Goal: Transaction & Acquisition: Purchase product/service

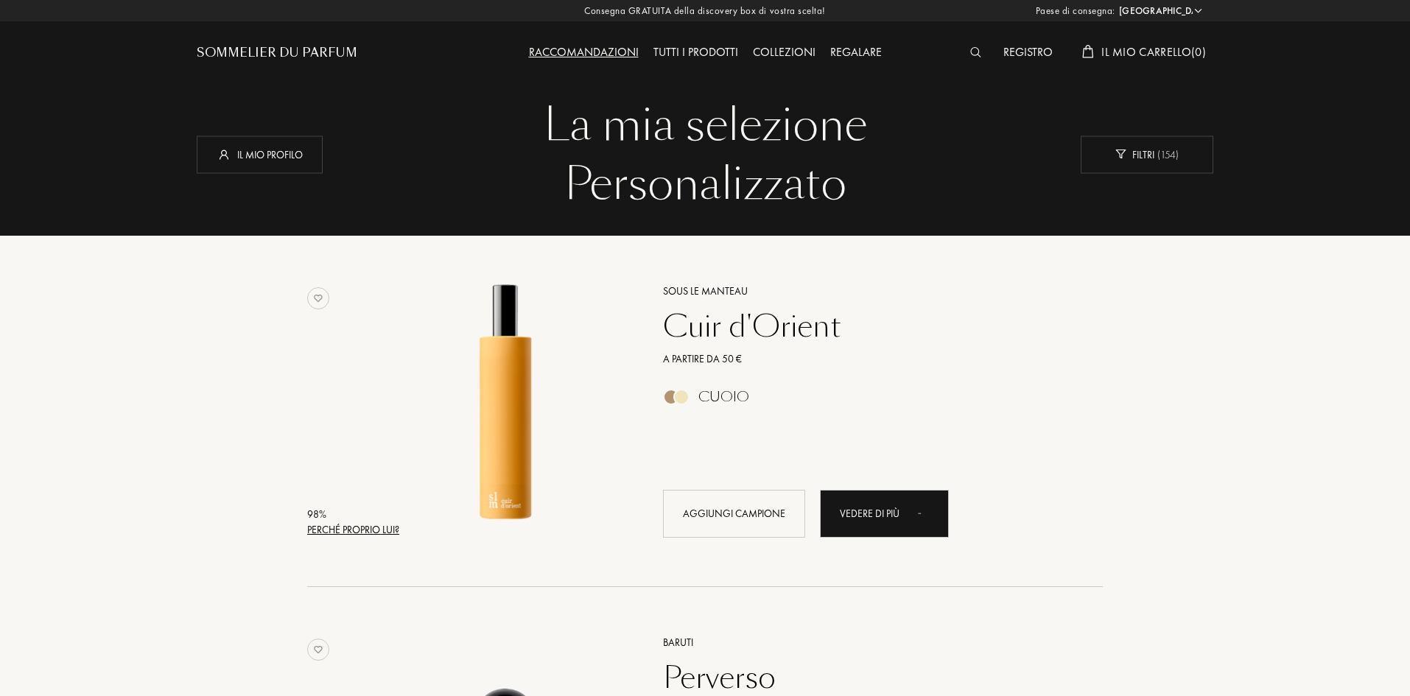
select select "IT"
click at [288, 59] on div "Sommelier du Parfum" at bounding box center [277, 53] width 161 height 18
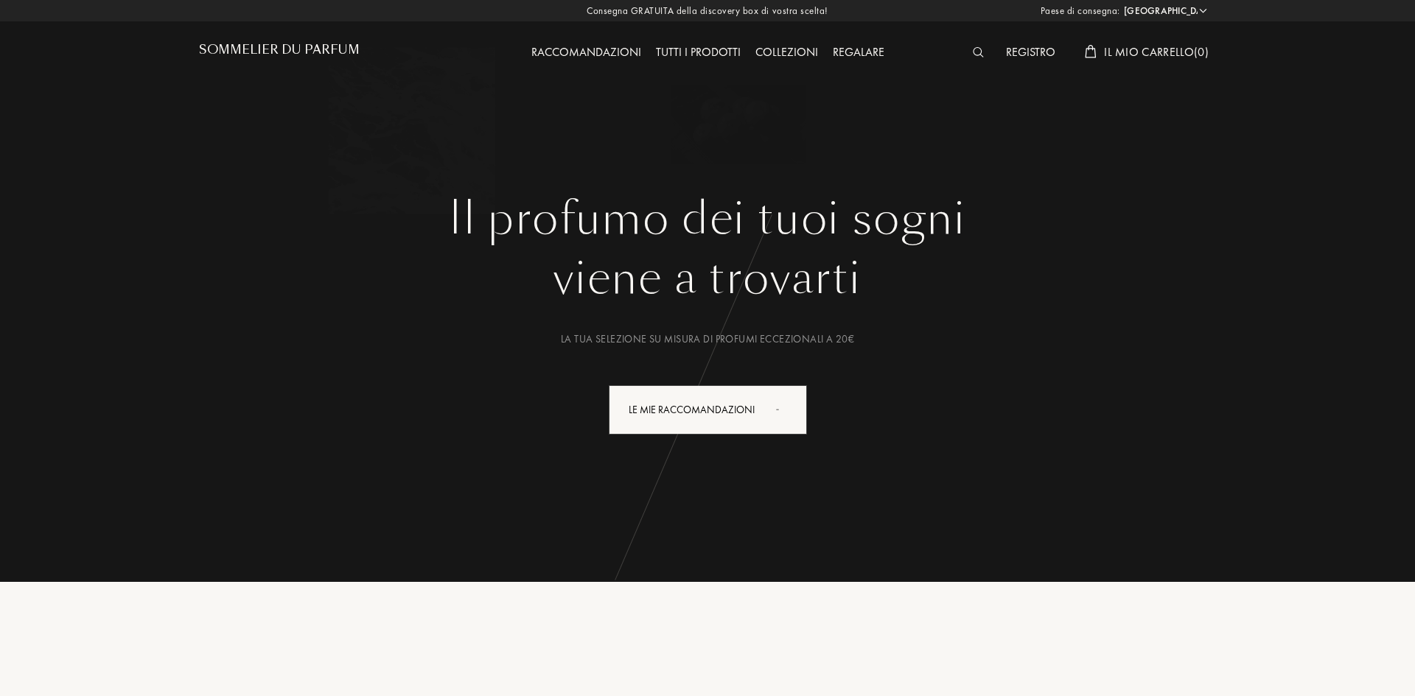
select select "IT"
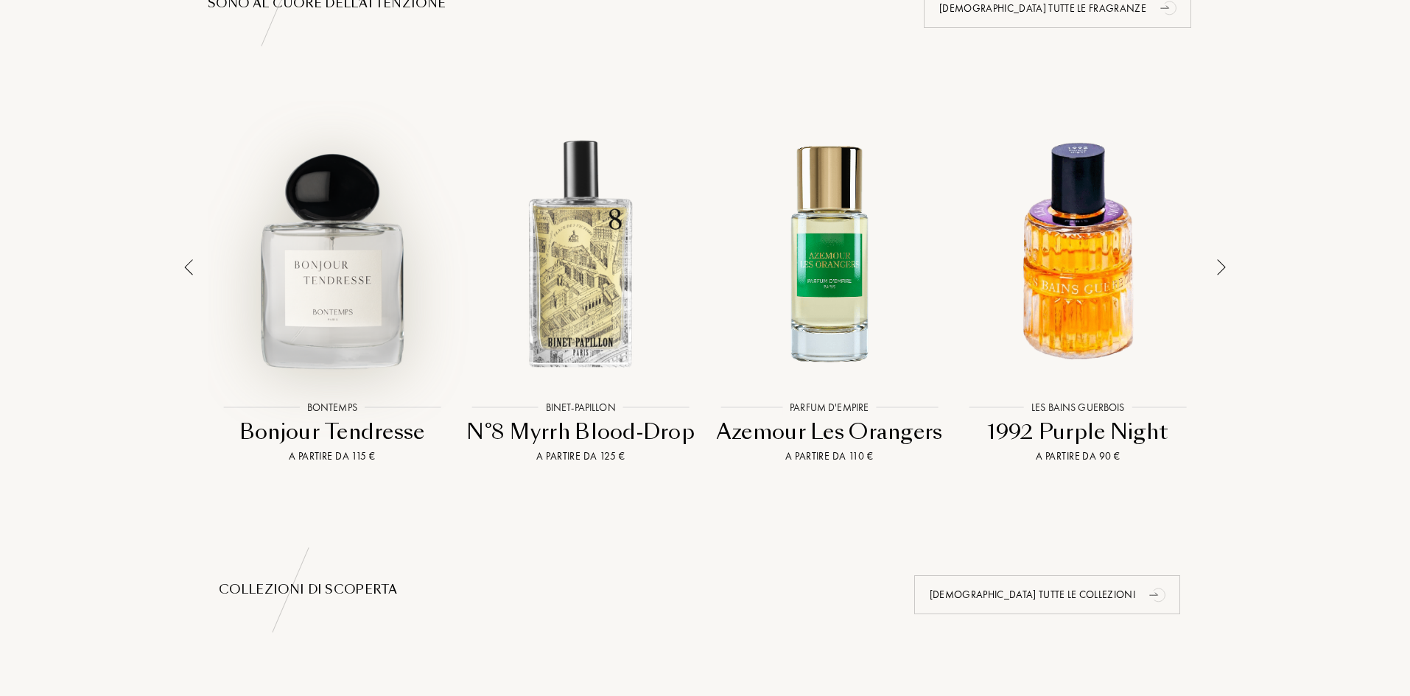
scroll to position [1031, 0]
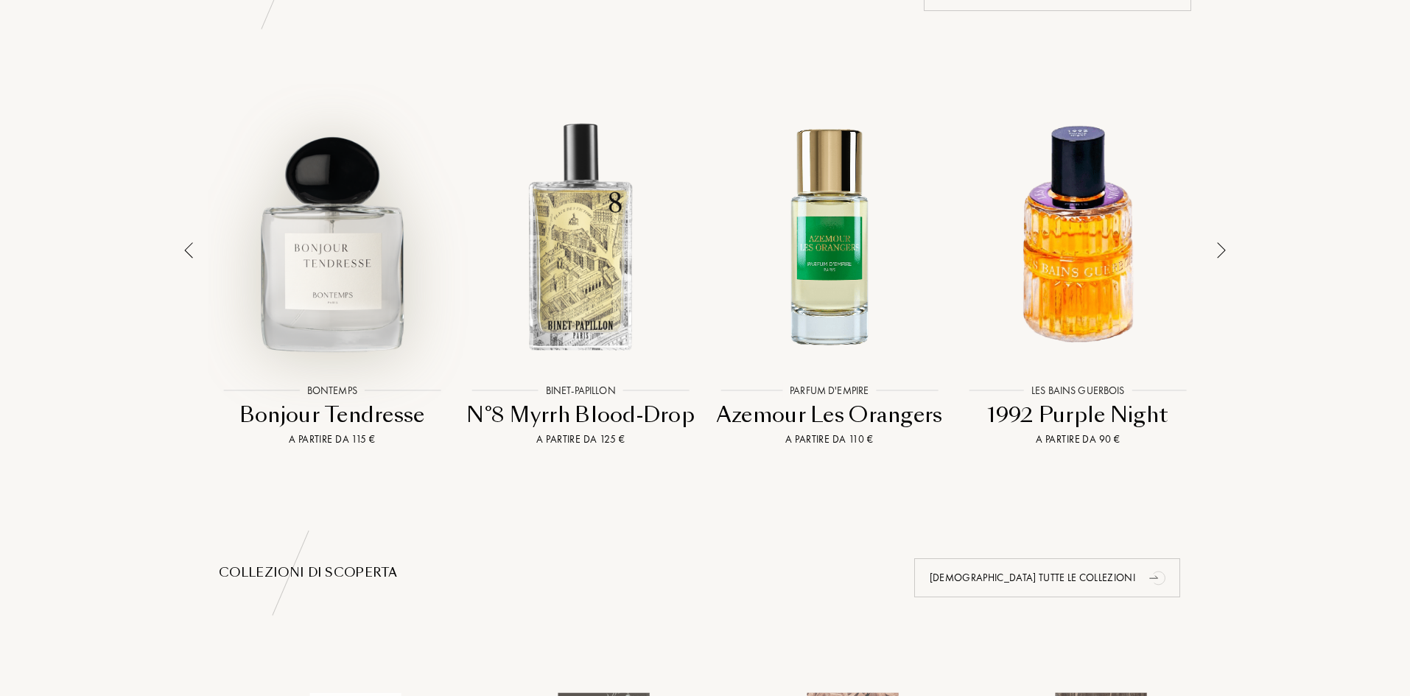
click at [330, 266] on div at bounding box center [332, 236] width 242 height 274
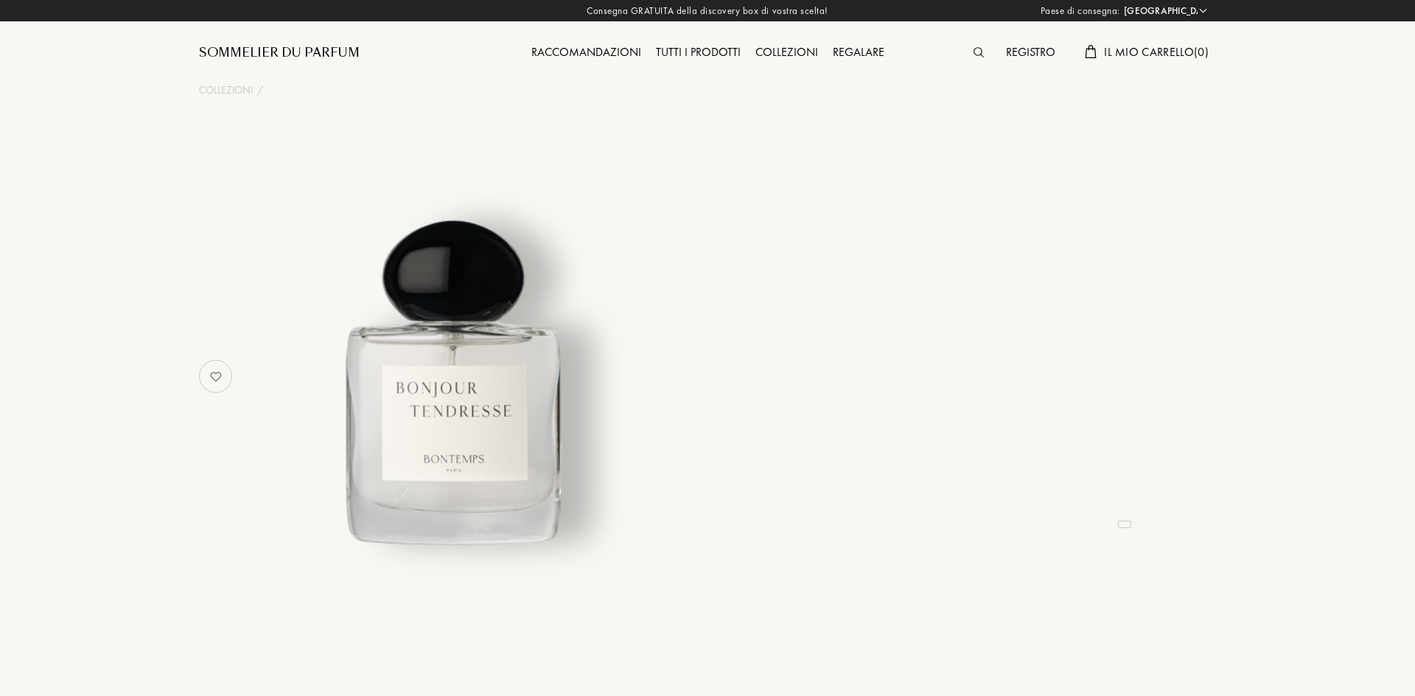
select select "IT"
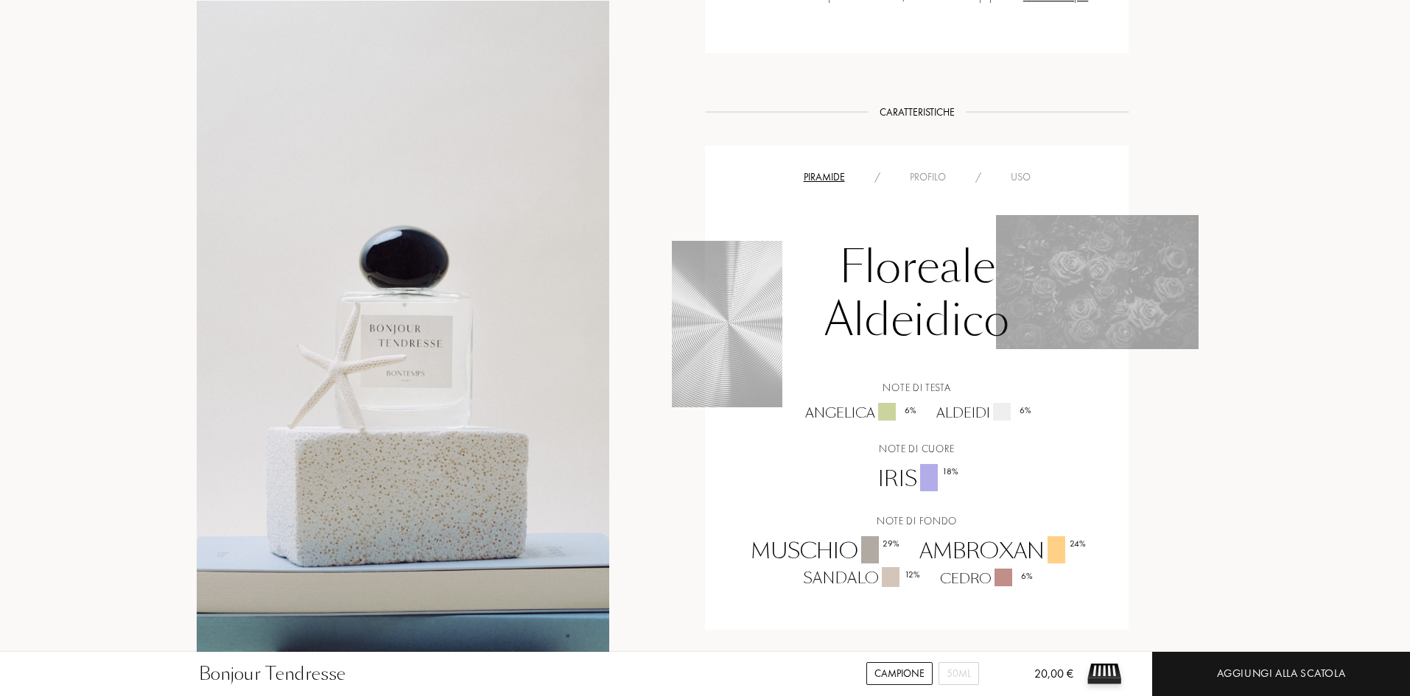
scroll to position [1110, 0]
